Goal: Obtain resource: Download file/media

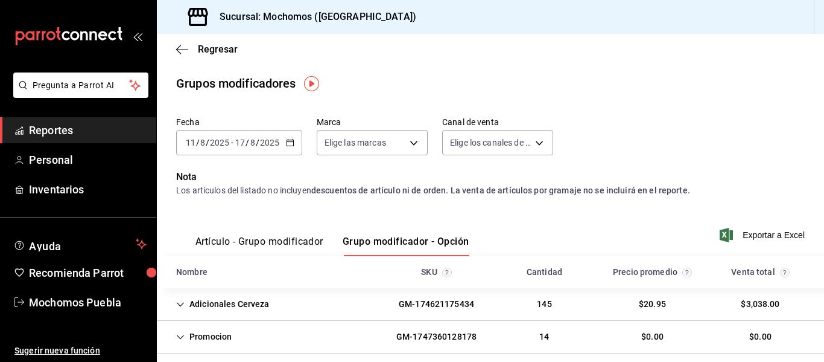
click at [69, 121] on link "Reportes" at bounding box center [78, 130] width 156 height 26
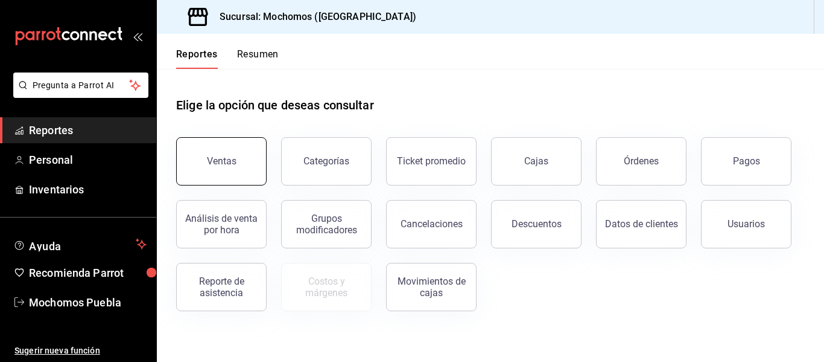
click at [255, 150] on button "Ventas" at bounding box center [221, 161] width 91 height 48
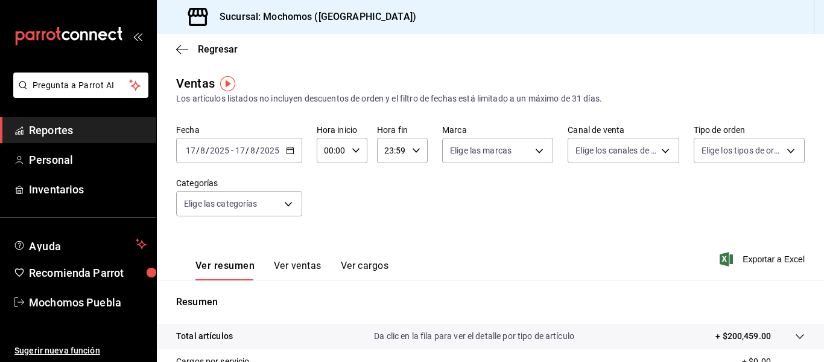
click at [291, 149] on icon "button" at bounding box center [290, 150] width 8 height 8
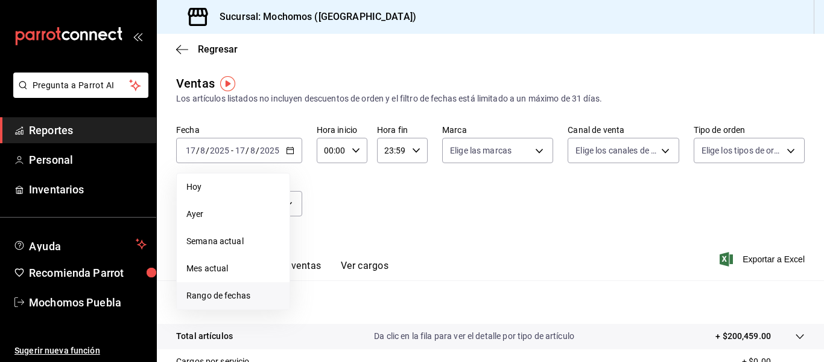
click at [235, 292] on span "Rango de fechas" at bounding box center [234, 295] width 94 height 13
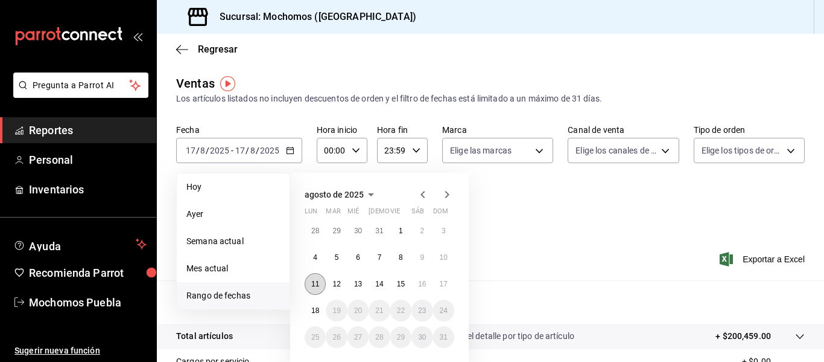
click at [317, 285] on abbr "11" at bounding box center [315, 283] width 8 height 8
click at [317, 306] on abbr "18" at bounding box center [315, 310] width 8 height 8
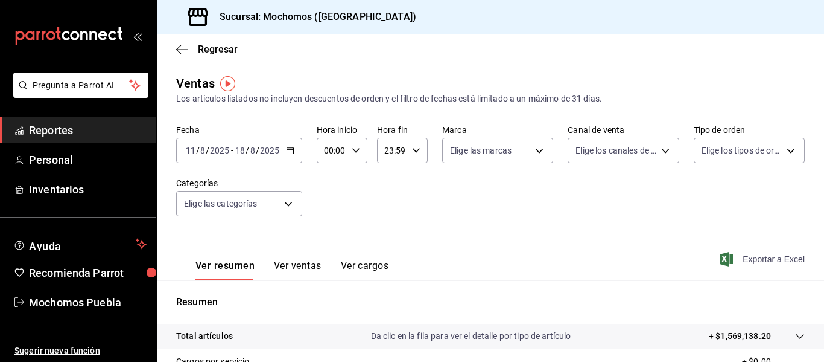
click at [768, 259] on span "Exportar a Excel" at bounding box center [763, 259] width 83 height 14
